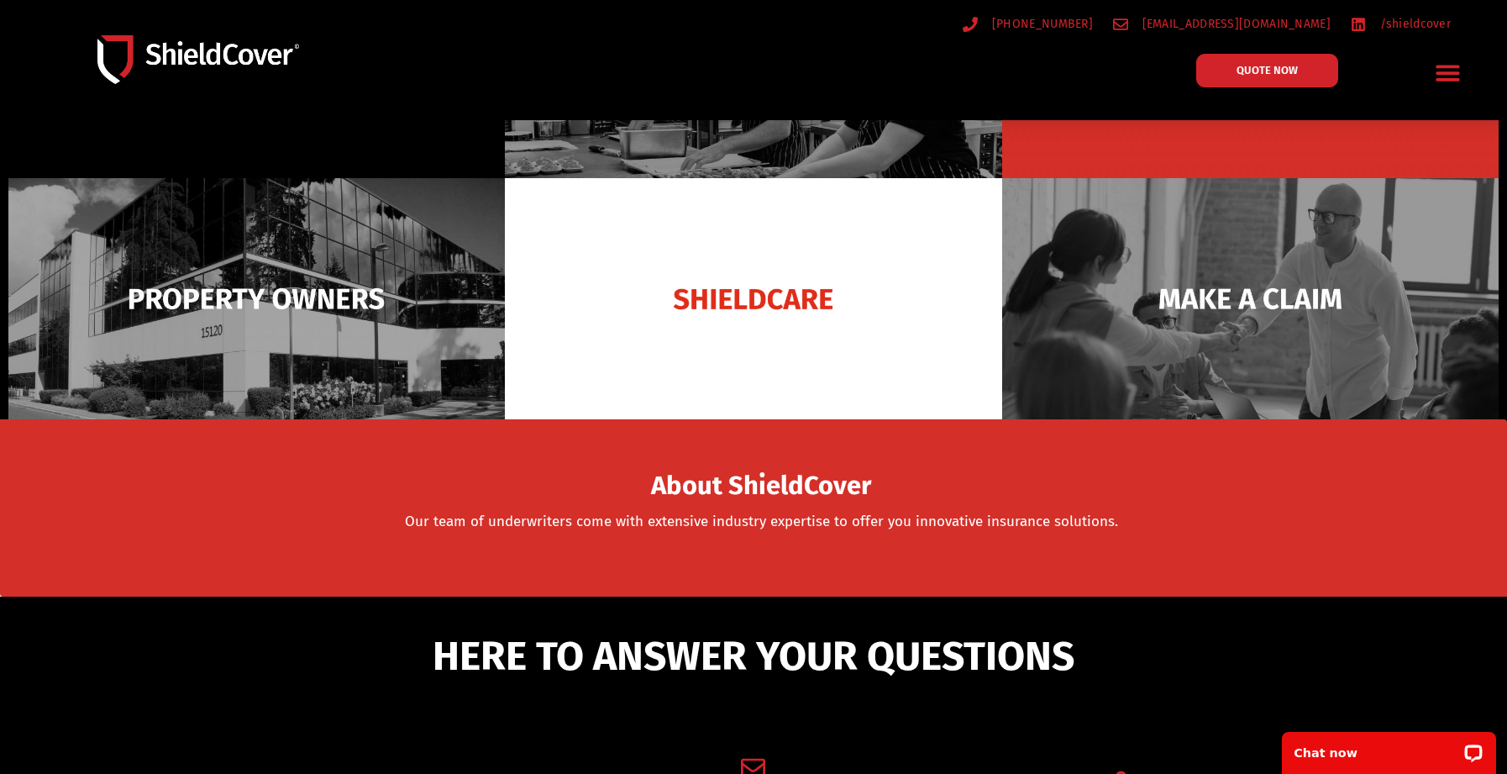
scroll to position [84, 0]
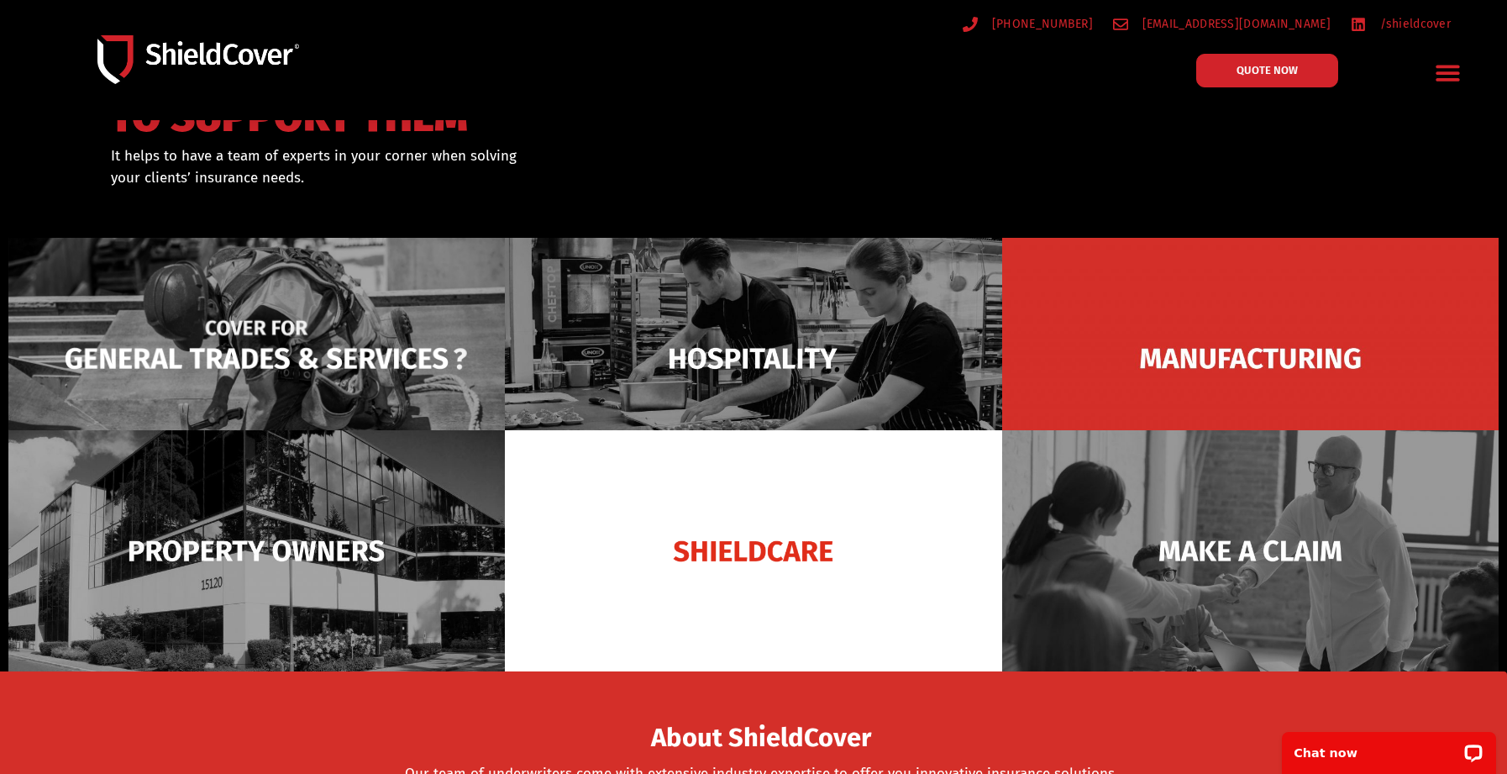
click at [439, 347] on img at bounding box center [256, 358] width 497 height 241
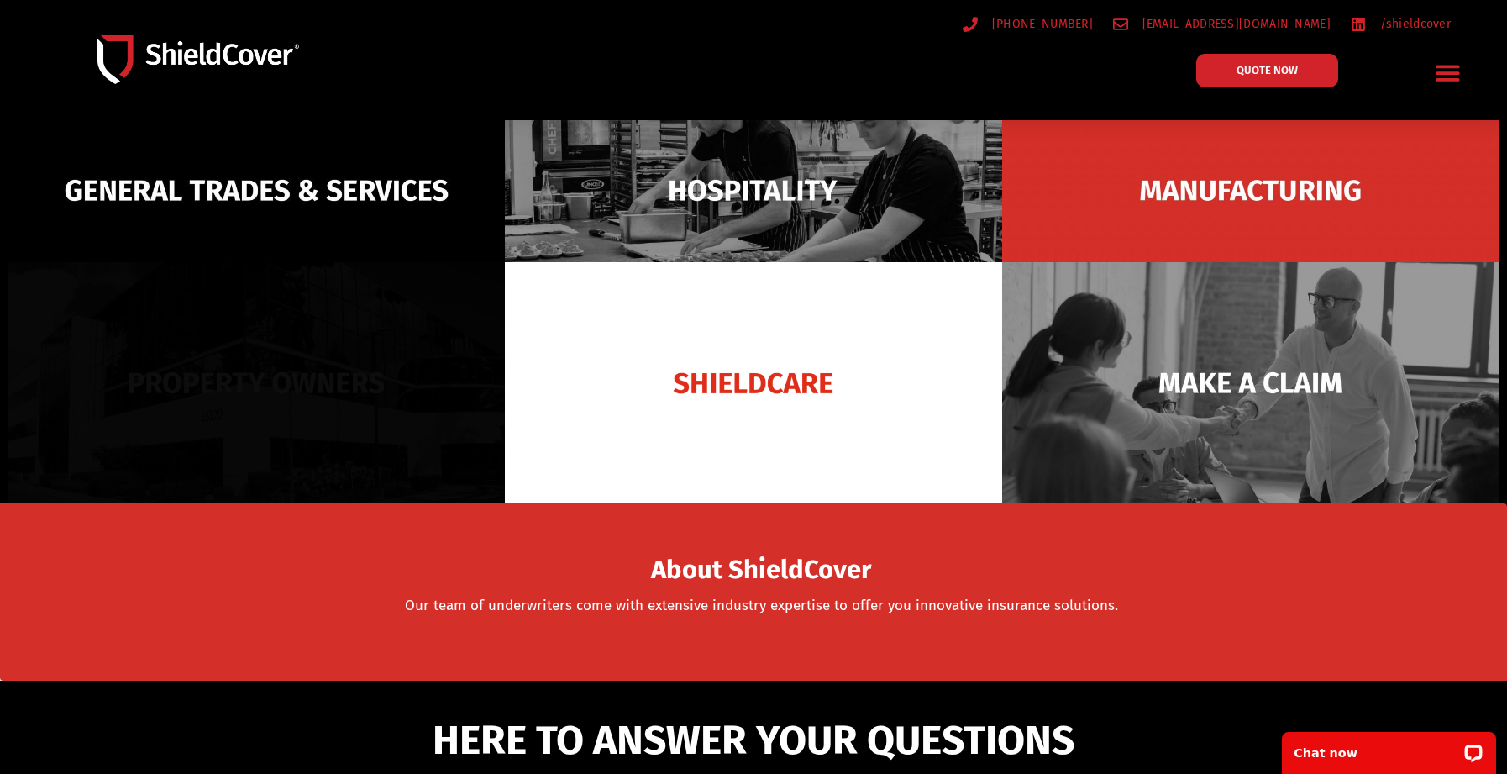
scroll to position [420, 0]
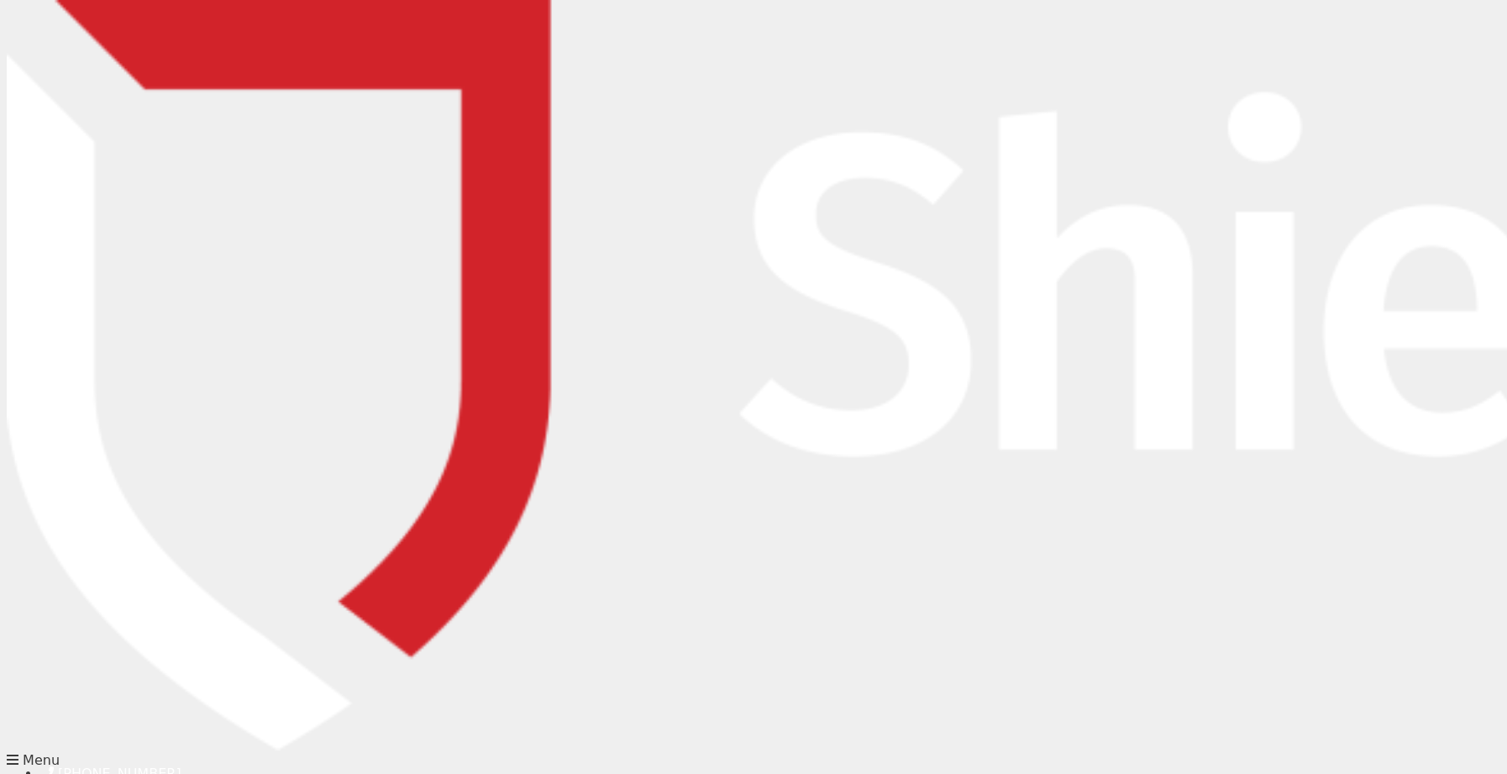
drag, startPoint x: 567, startPoint y: 320, endPoint x: 603, endPoint y: 320, distance: 36.1
type input "[PERSON_NAME]"
type input "[EMAIL_ADDRESS][DOMAIN_NAME]"
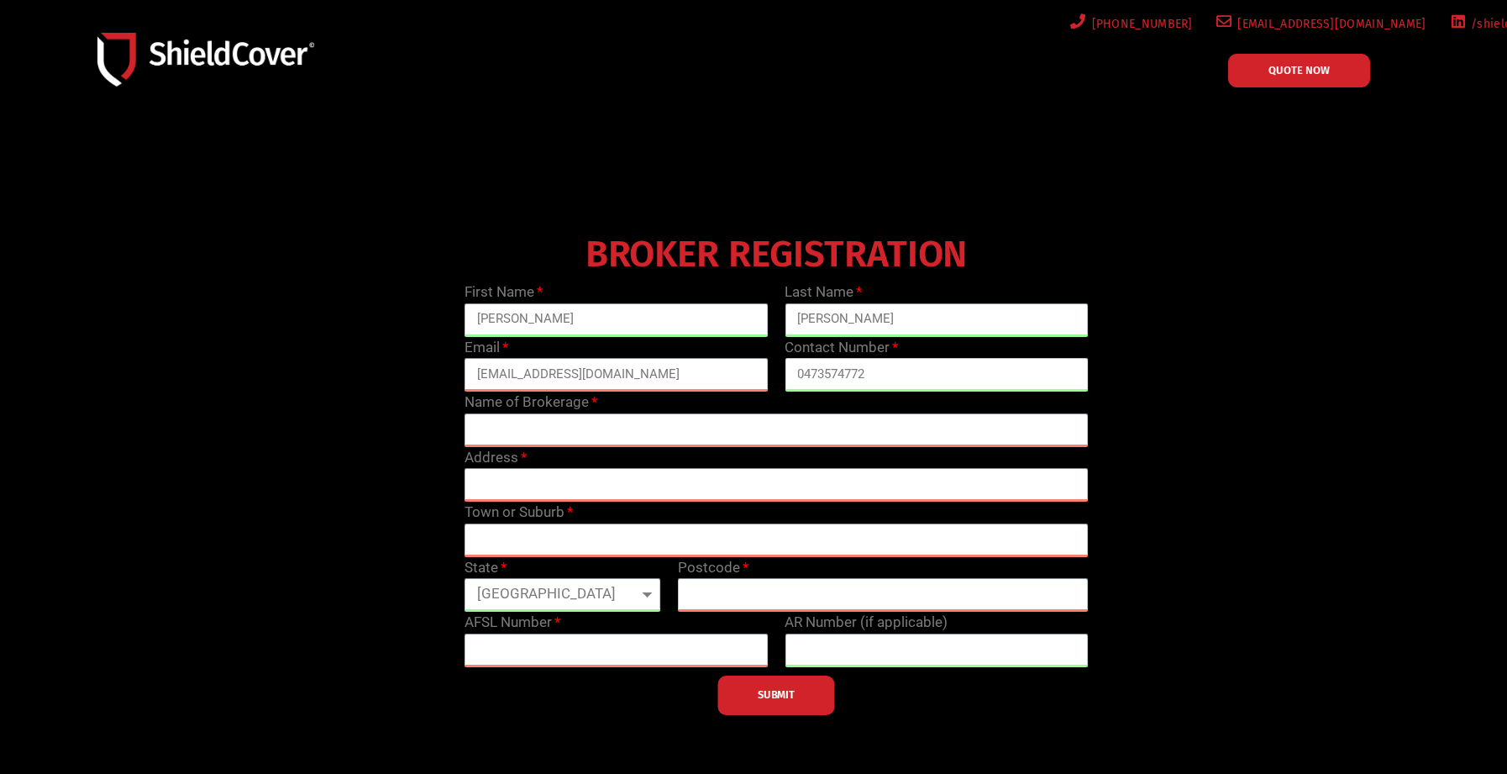
type input "0473574772"
type input "[PERSON_NAME] Insurance Pty Ltd t/a Canberra Insurance Brokers"
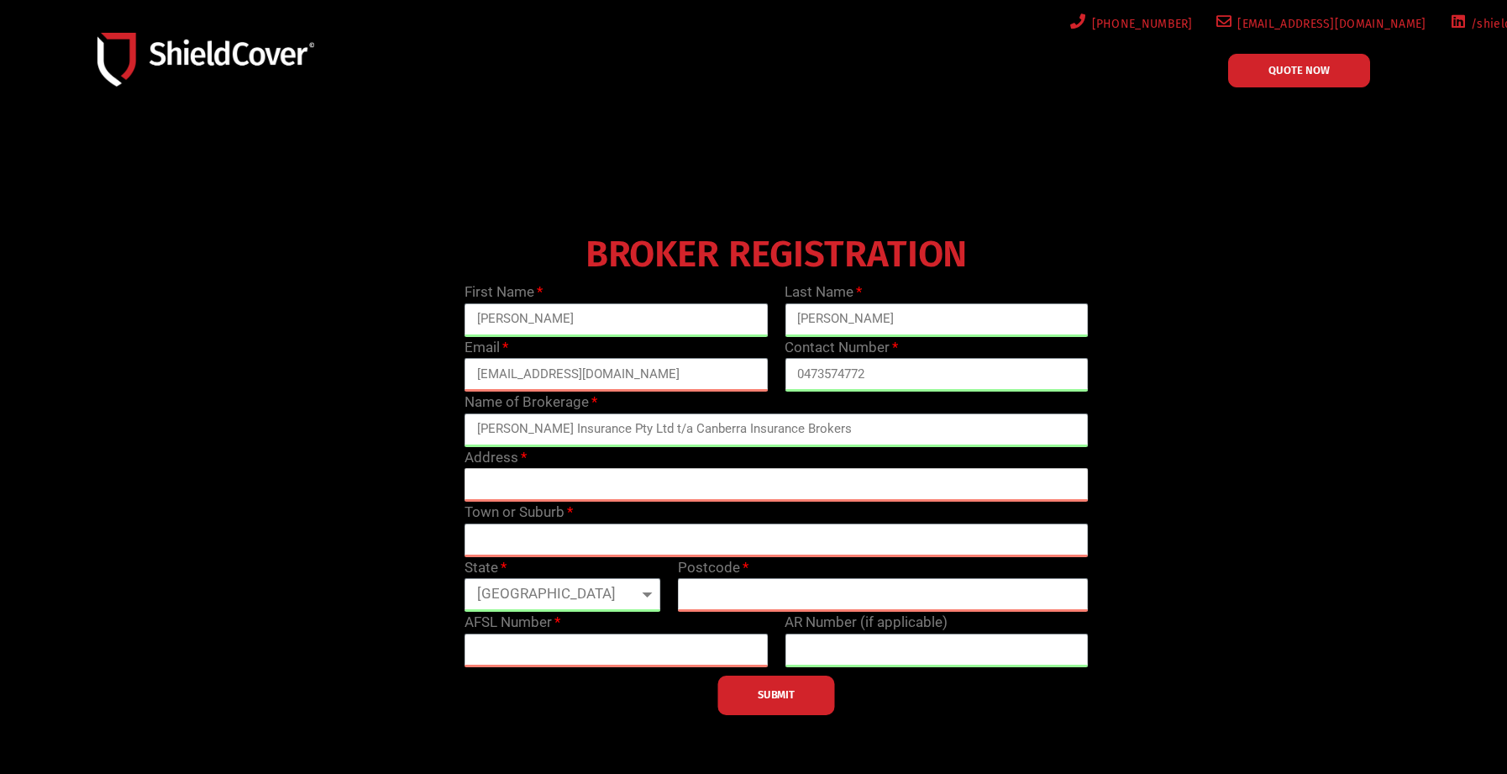
drag, startPoint x: 510, startPoint y: 482, endPoint x: 531, endPoint y: 483, distance: 21.0
click at [510, 482] on input "text" at bounding box center [777, 485] width 624 height 34
type input "13 Bravo Loop"
click at [545, 531] on input "text" at bounding box center [777, 540] width 624 height 34
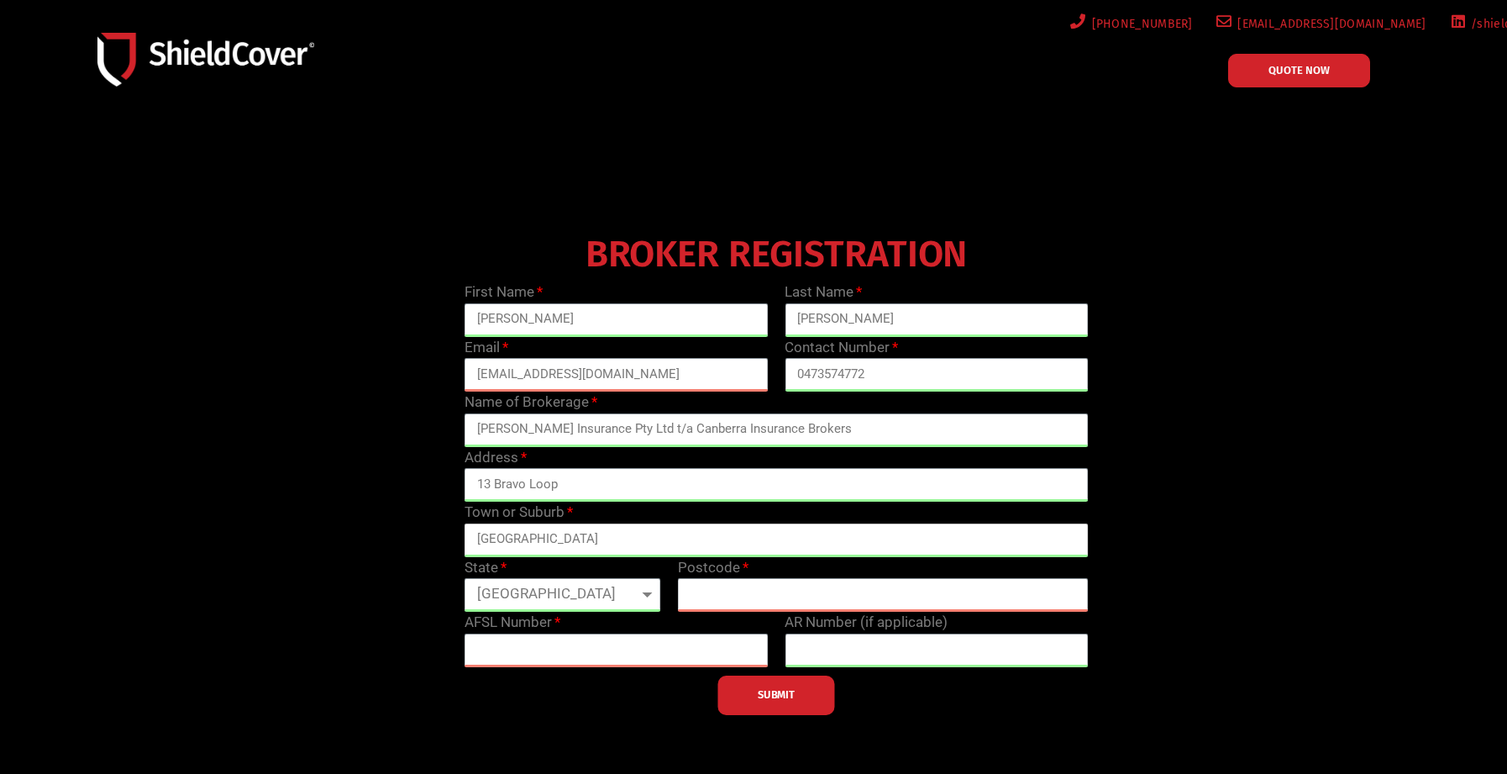
type input "[GEOGRAPHIC_DATA]"
click at [586, 610] on select "[GEOGRAPHIC_DATA] [GEOGRAPHIC_DATA] [GEOGRAPHIC_DATA] [GEOGRAPHIC_DATA] [GEOGRA…" at bounding box center [563, 595] width 197 height 34
select select "VIC"
click at [465, 578] on select "[GEOGRAPHIC_DATA] [GEOGRAPHIC_DATA] [GEOGRAPHIC_DATA] [GEOGRAPHIC_DATA] [GEOGRA…" at bounding box center [563, 595] width 197 height 34
click at [799, 588] on input "text" at bounding box center [883, 595] width 411 height 34
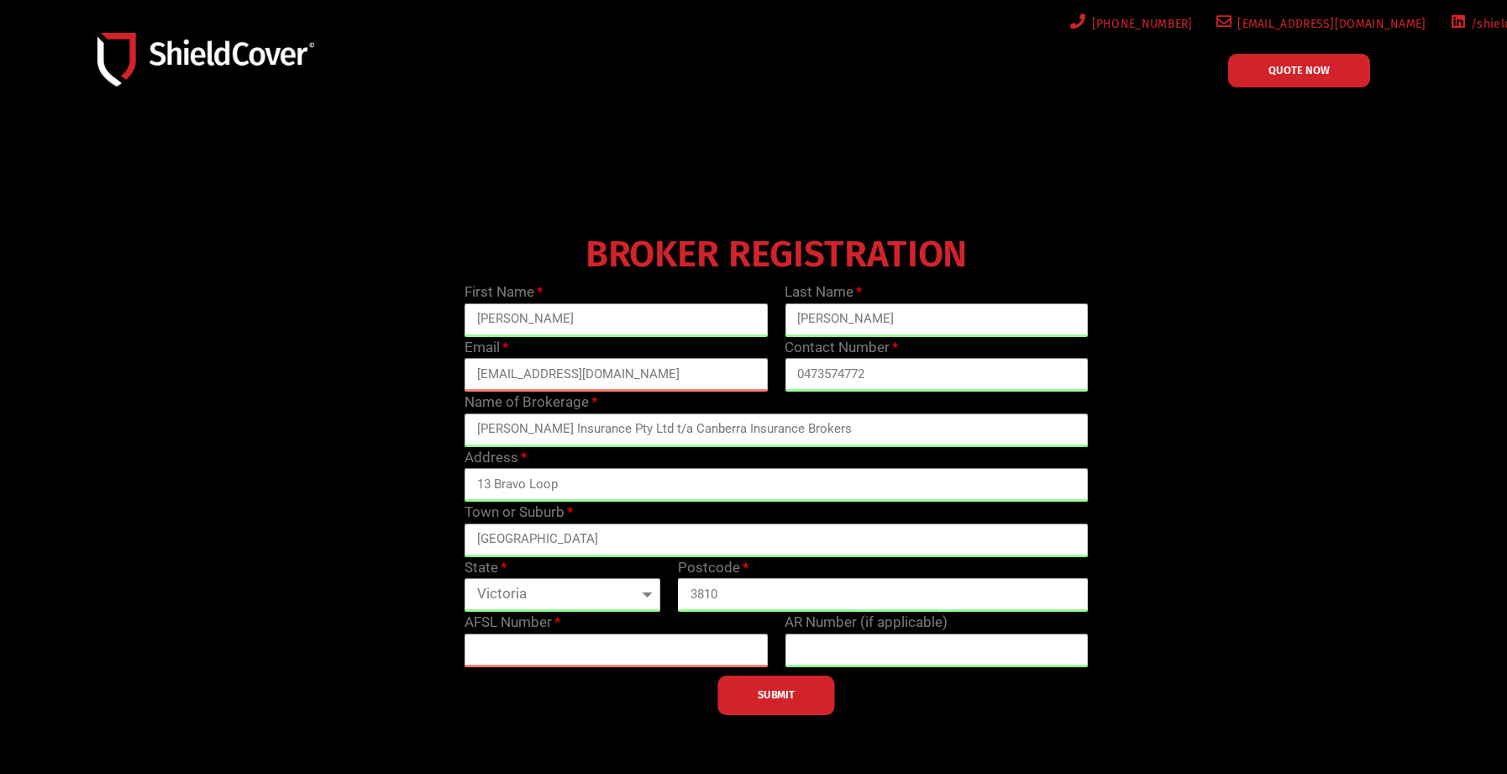
type input "3810"
click at [555, 652] on input "text" at bounding box center [617, 651] width 304 height 34
click at [843, 650] on input "text" at bounding box center [937, 651] width 304 height 34
type input "1275842"
click at [630, 655] on input "text" at bounding box center [617, 651] width 304 height 34
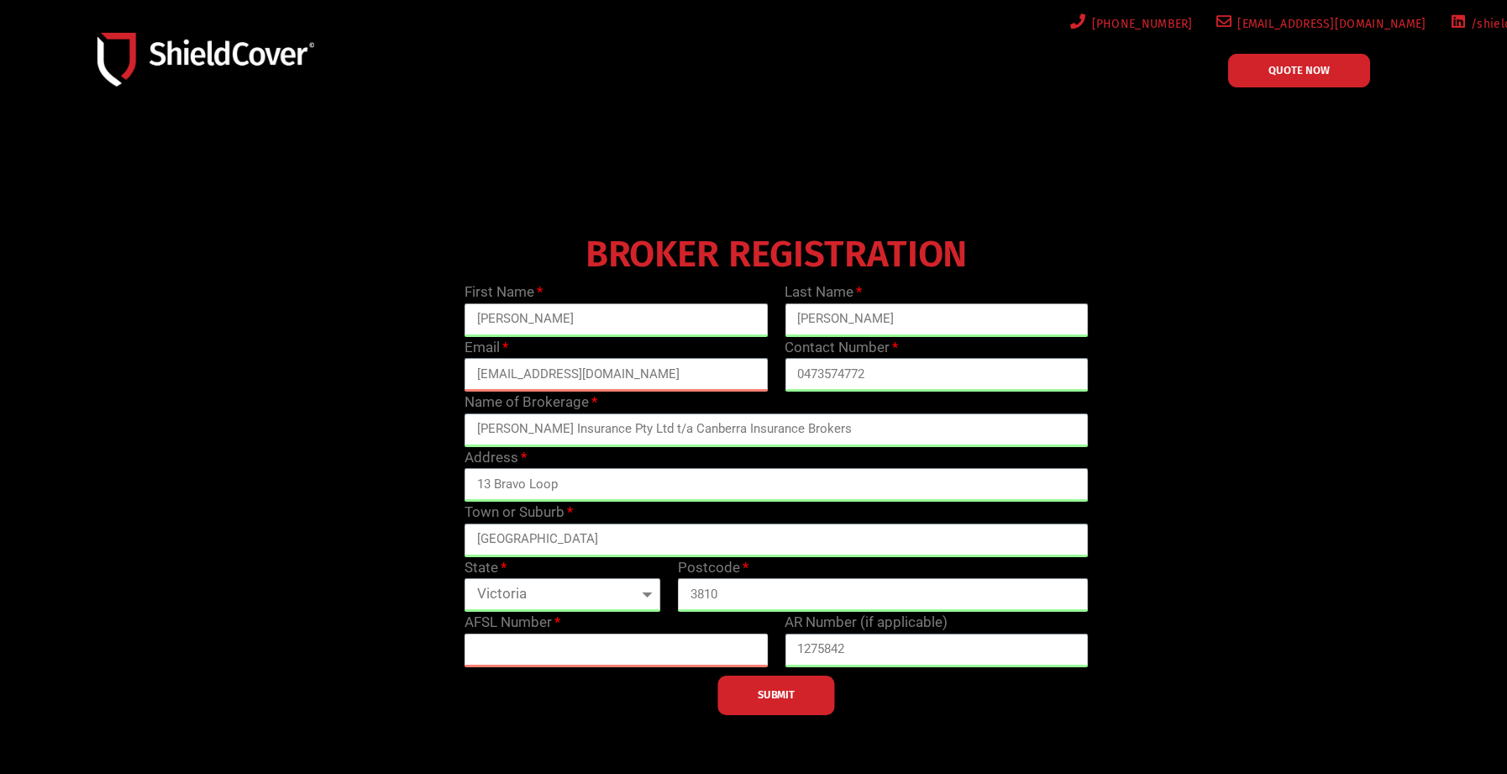
click at [495, 650] on input "text" at bounding box center [617, 651] width 304 height 34
paste input "495082"
type input "495082"
click at [814, 427] on input "[PERSON_NAME] Insurance Pty Ltd t/a Canberra Insurance Brokers" at bounding box center [777, 430] width 624 height 34
click at [912, 431] on input "[PERSON_NAME] Insurance Pty Ltd t/a Canberra Insurance Brokers (Mega Lines Pty …" at bounding box center [777, 430] width 624 height 34
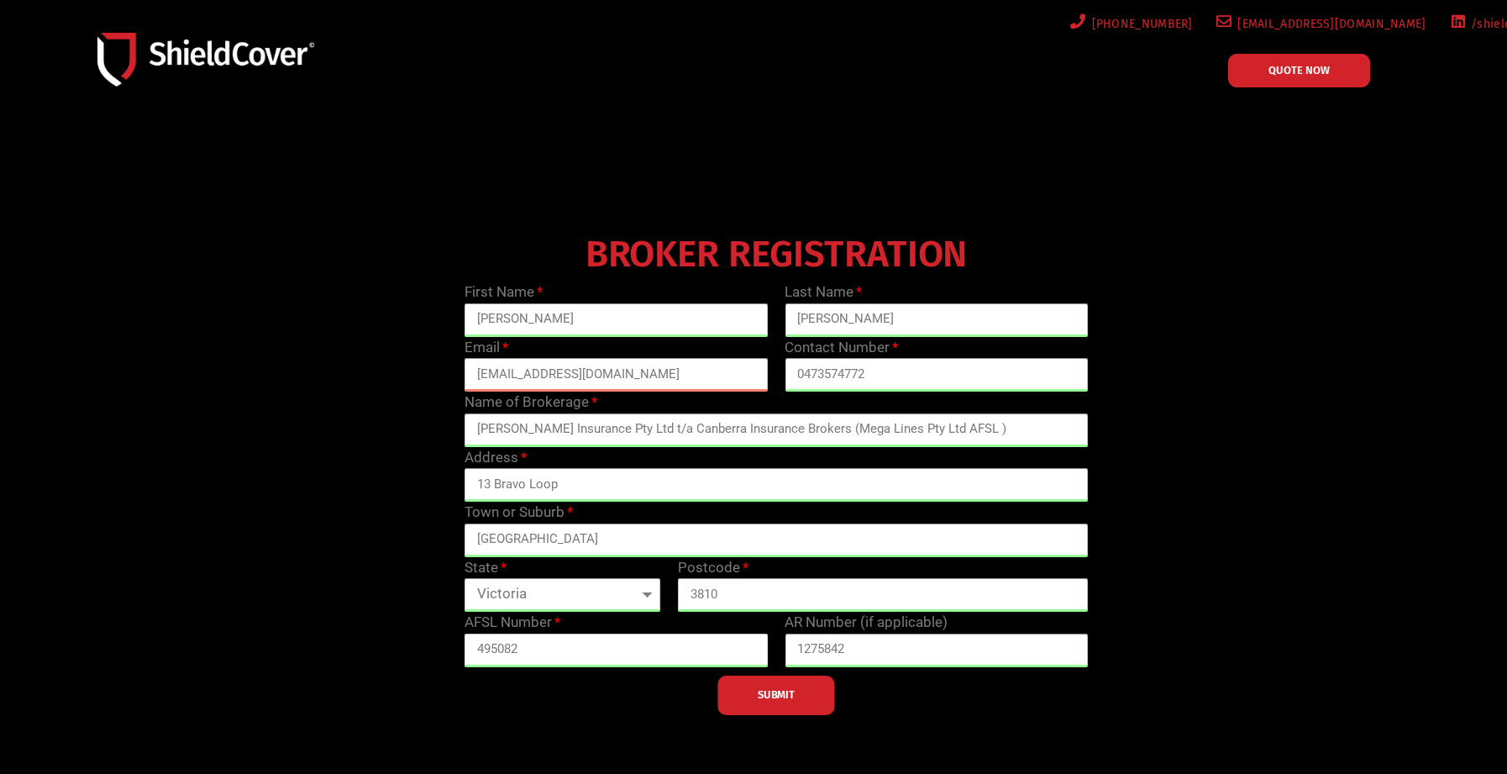
click at [506, 640] on input "495082" at bounding box center [617, 651] width 304 height 34
click at [949, 426] on input "[PERSON_NAME] Insurance Pty Ltd t/a Canberra Insurance Brokers (Mega Lines Pty …" at bounding box center [777, 430] width 624 height 34
paste input "495082"
type input "[PERSON_NAME] Insurance Pty Ltd t/a Canberra Insurance Brokers (Mega Lines Pty …"
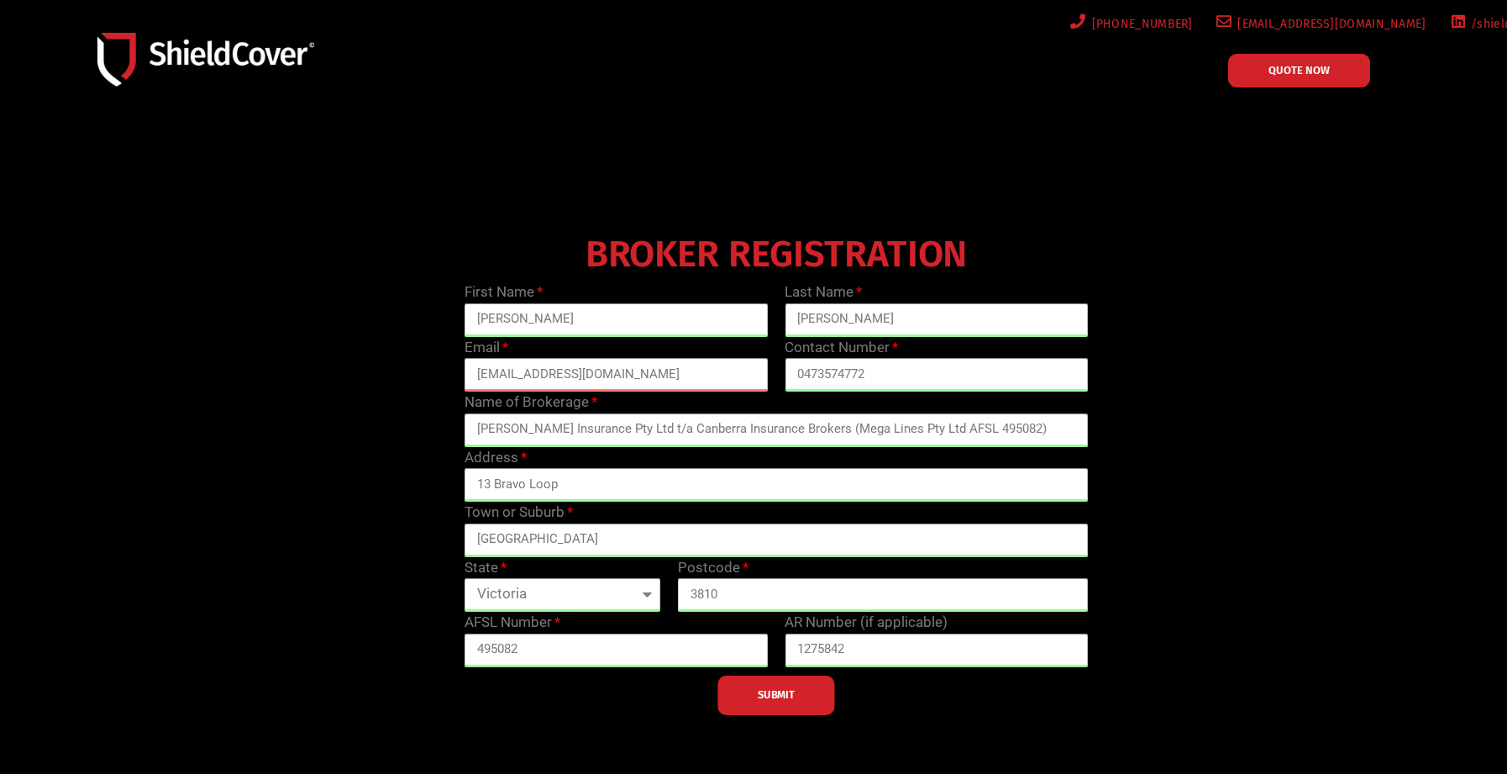
click at [776, 696] on span "SUBMIT" at bounding box center [776, 694] width 37 height 3
